Goal: Task Accomplishment & Management: Use online tool/utility

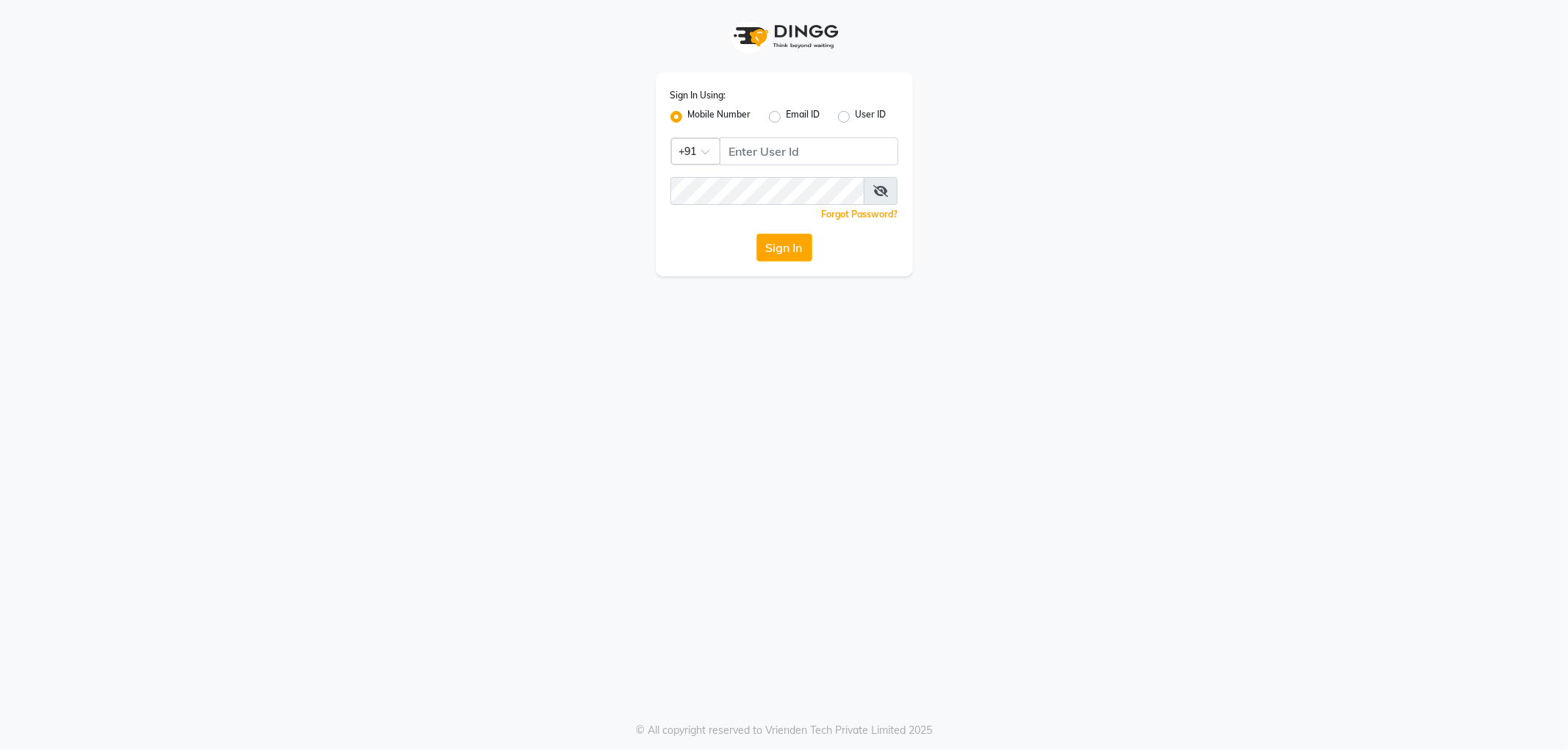
click at [834, 135] on div "Sign In Using: Mobile Number Email ID User ID Country Code × +91 Remember me Fo…" at bounding box center [784, 174] width 257 height 204
click at [831, 145] on input "Username" at bounding box center [809, 151] width 178 height 28
type input "9892058726"
click at [757, 234] on button "Sign In" at bounding box center [784, 248] width 56 height 28
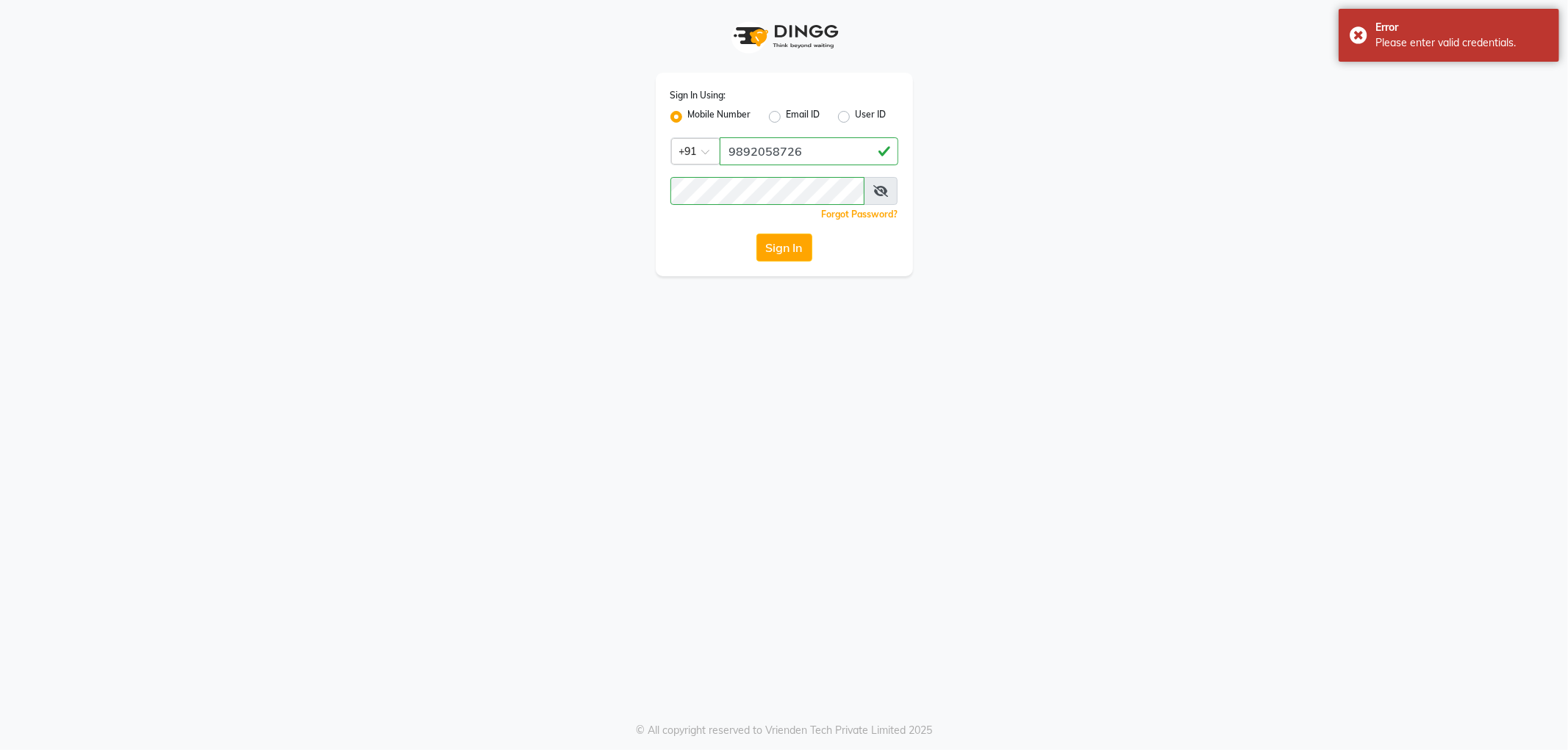
click at [881, 193] on icon at bounding box center [880, 191] width 14 height 11
click at [757, 234] on button "Sign In" at bounding box center [784, 248] width 56 height 28
